Goal: Task Accomplishment & Management: Manage account settings

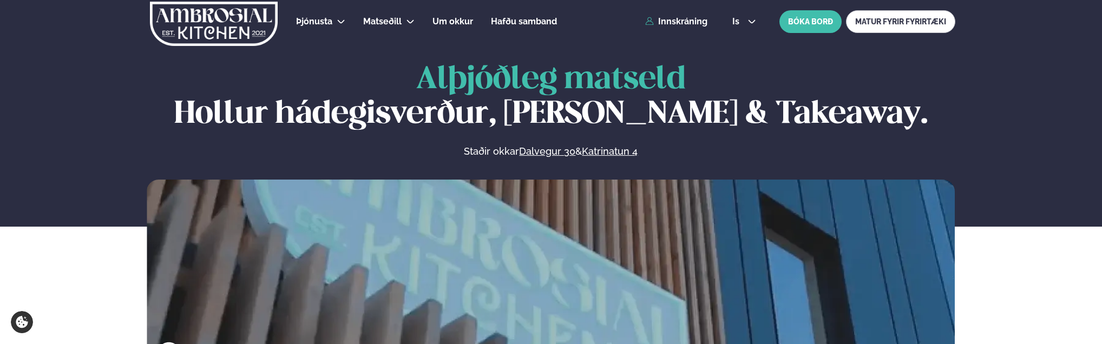
click at [699, 32] on div "Þjónusta Hádegismatur fyrir fyrirtæki Fyrirtækja veitingar Einkapartý Matseðill…" at bounding box center [551, 21] width 873 height 43
drag, startPoint x: 694, startPoint y: 22, endPoint x: 696, endPoint y: 34, distance: 12.1
click at [694, 22] on link "Innskráning" at bounding box center [676, 22] width 62 height 10
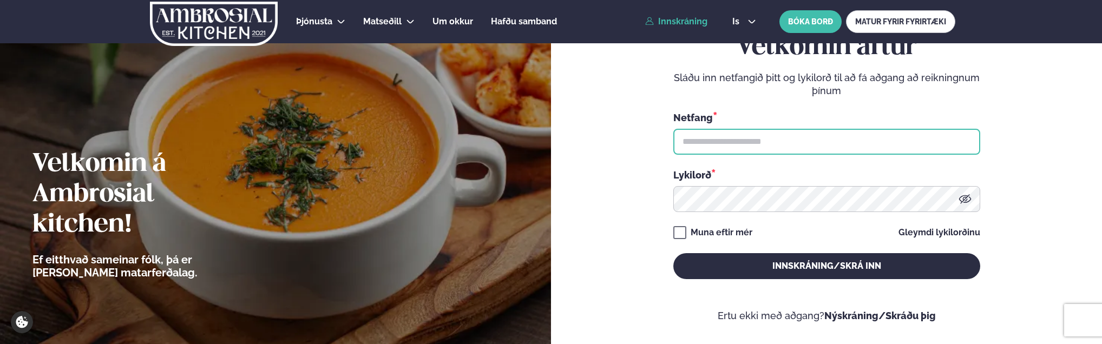
drag, startPoint x: 791, startPoint y: 138, endPoint x: 780, endPoint y: 155, distance: 20.2
click at [791, 138] on input "text" at bounding box center [827, 142] width 307 height 26
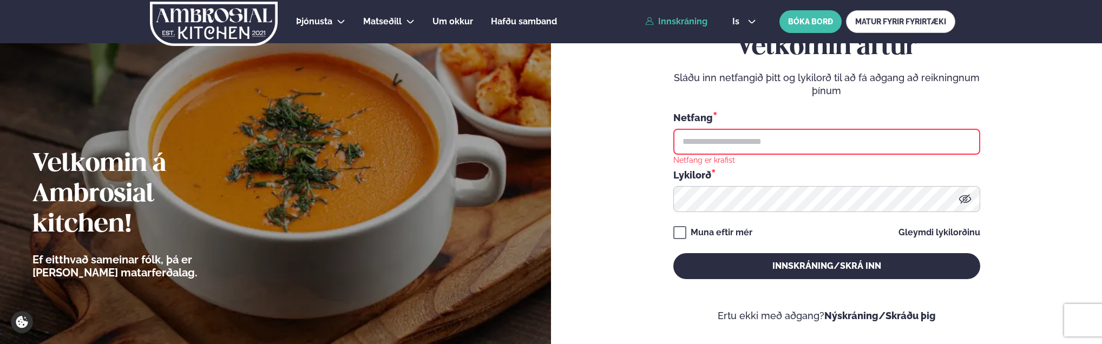
click at [733, 136] on input "text" at bounding box center [827, 142] width 307 height 26
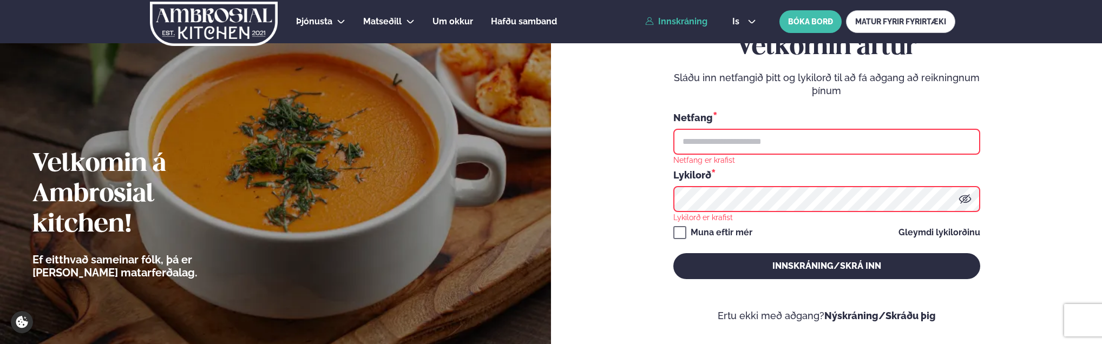
type input "**********"
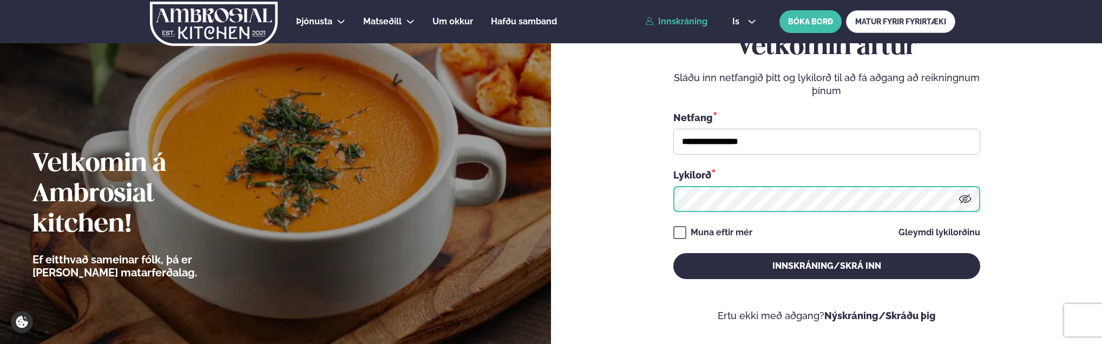
click at [674, 253] on button "Innskráning/Skrá inn" at bounding box center [827, 266] width 307 height 26
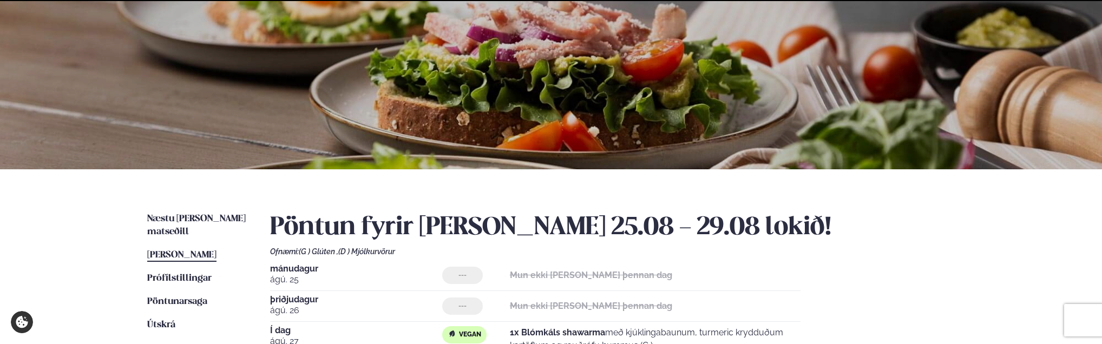
scroll to position [162, 0]
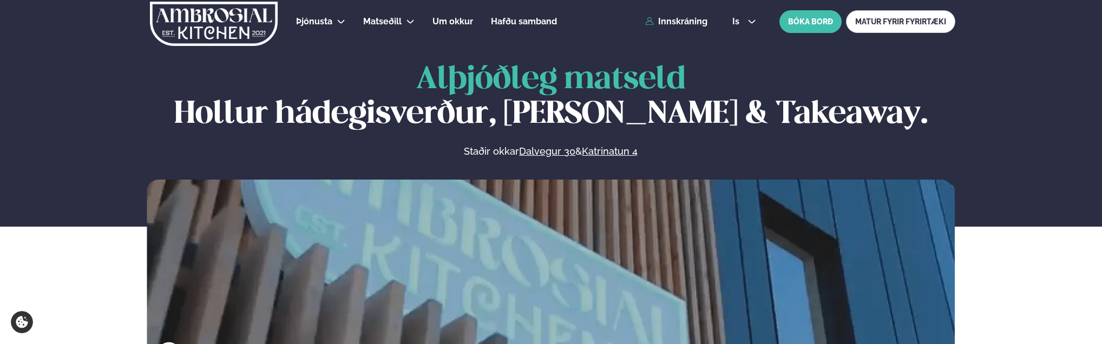
click at [615, 17] on div "Þjónusta Hádegismatur fyrir fyrirtæki Fyrirtækja veitingar Einkapartý Matseðill…" at bounding box center [551, 21] width 873 height 43
click at [658, 17] on link "Innskráning" at bounding box center [676, 22] width 62 height 10
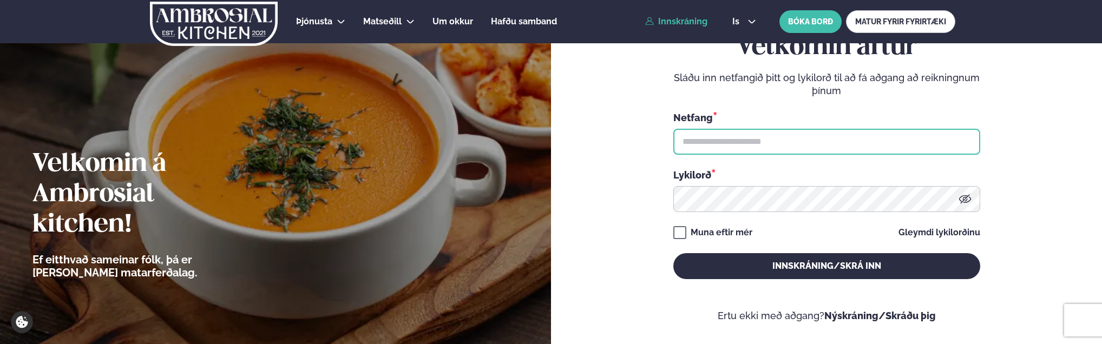
click at [697, 138] on input "text" at bounding box center [827, 142] width 307 height 26
type input "**********"
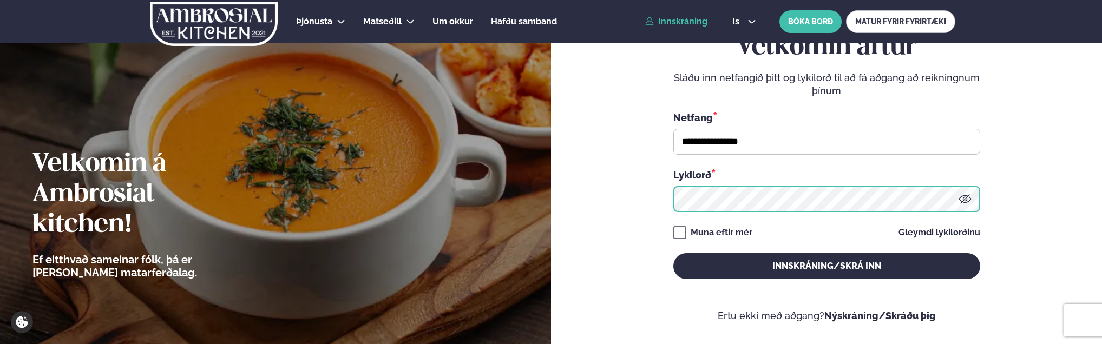
click at [674, 253] on button "Innskráning/Skrá inn" at bounding box center [827, 266] width 307 height 26
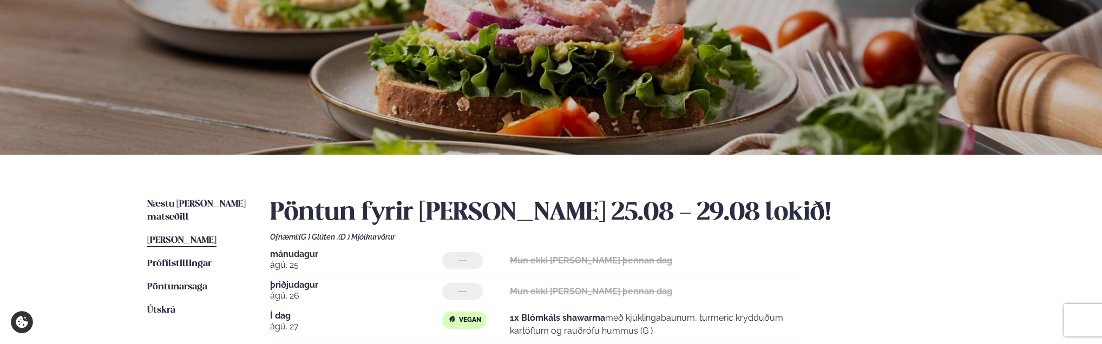
scroll to position [217, 0]
